Goal: Check status: Check status

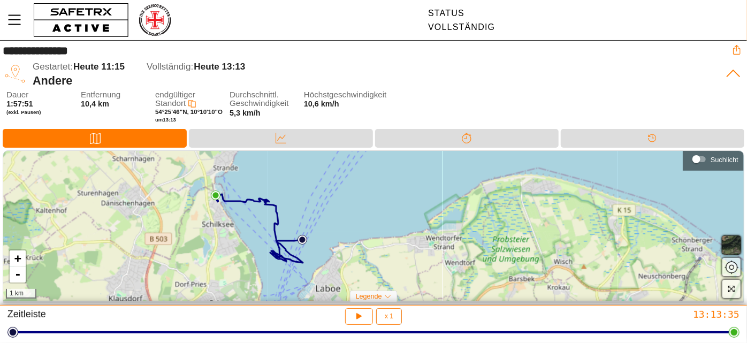
drag, startPoint x: 353, startPoint y: 218, endPoint x: 244, endPoint y: 226, distance: 109.4
click at [245, 226] on div "+ - 1 km" at bounding box center [373, 226] width 740 height 151
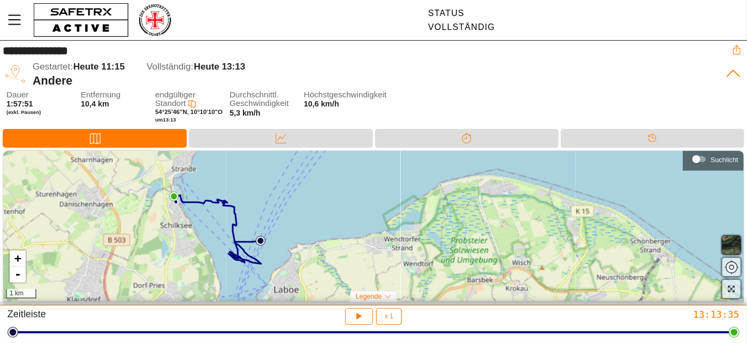
drag, startPoint x: 281, startPoint y: 221, endPoint x: 244, endPoint y: 224, distance: 36.5
click at [244, 224] on div "+ - 1 km" at bounding box center [373, 226] width 740 height 151
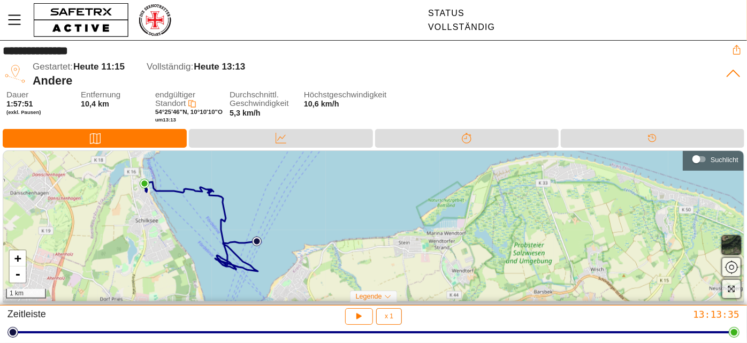
drag, startPoint x: 257, startPoint y: 228, endPoint x: 251, endPoint y: 222, distance: 8.3
click at [251, 222] on div "+ - 1 km" at bounding box center [373, 226] width 740 height 151
